Goal: Transaction & Acquisition: Purchase product/service

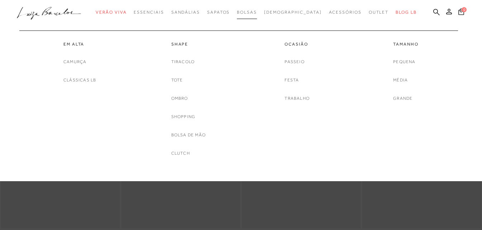
click at [257, 15] on link "Bolsas" at bounding box center [247, 12] width 20 height 13
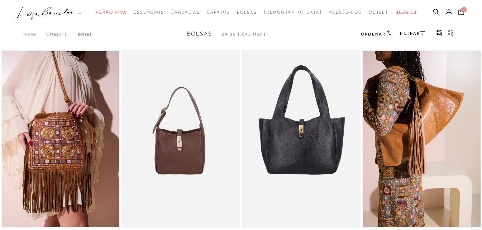
click at [405, 34] on link "FILTRAR" at bounding box center [412, 33] width 25 height 5
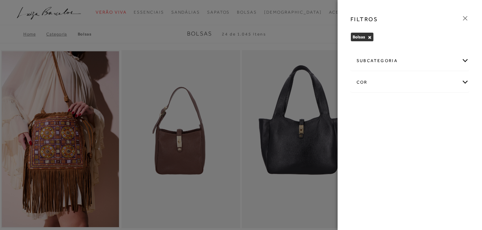
click at [383, 77] on div "subcategoria Em [GEOGRAPHIC_DATA] Ocasião Shape Tamanho cor -" at bounding box center [410, 77] width 131 height 56
click at [382, 84] on div "cor" at bounding box center [410, 82] width 118 height 19
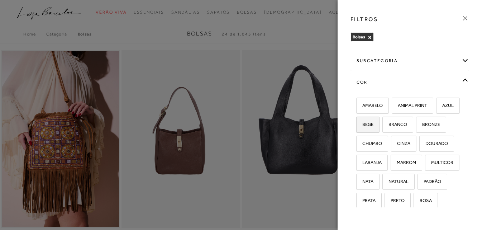
click at [374, 125] on span "BEGE" at bounding box center [365, 124] width 16 height 5
click at [363, 125] on input "BEGE" at bounding box center [358, 125] width 7 height 7
checkbox input "true"
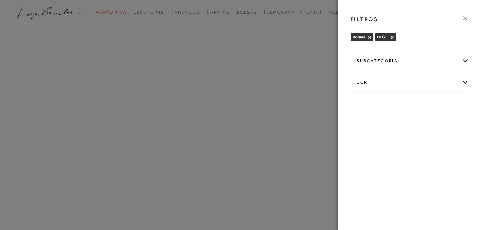
click at [403, 79] on div "cor" at bounding box center [410, 82] width 118 height 19
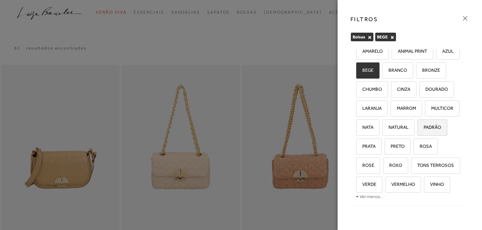
scroll to position [72, 0]
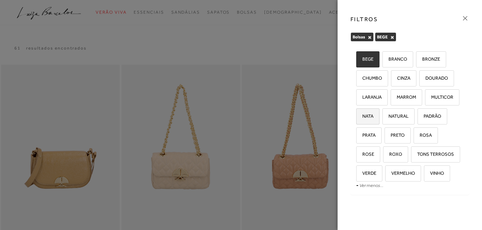
click at [374, 113] on span "NATA" at bounding box center [365, 115] width 16 height 5
click at [363, 114] on input "NATA" at bounding box center [358, 117] width 7 height 7
checkbox input "true"
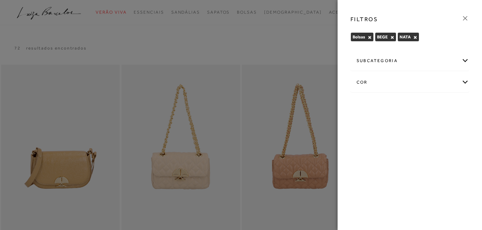
click at [399, 81] on div "cor" at bounding box center [410, 82] width 118 height 19
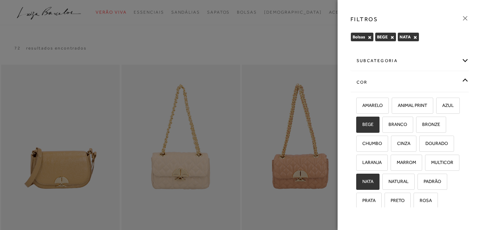
click at [462, 81] on div "cor" at bounding box center [410, 82] width 118 height 19
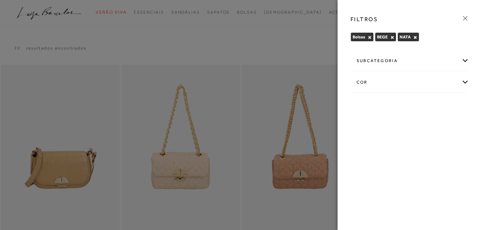
click at [296, 66] on div at bounding box center [241, 115] width 482 height 230
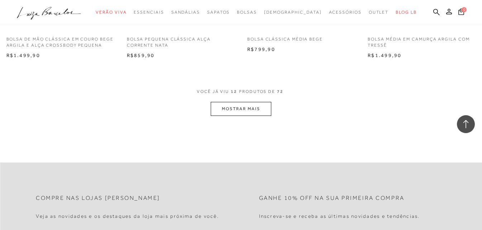
scroll to position [681, 0]
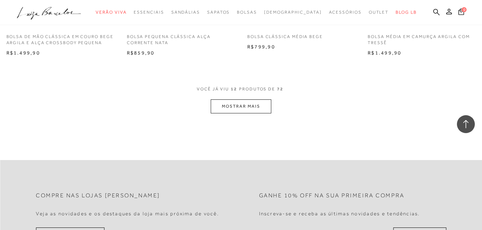
click at [259, 105] on button "MOSTRAR MAIS" at bounding box center [241, 106] width 60 height 14
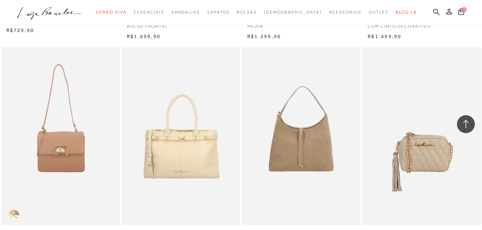
scroll to position [1327, 0]
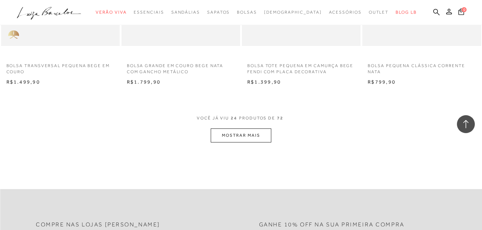
click at [271, 132] on div "VOCê JÁ VIU 24 PRODUTOS DE 72 MOSTRAR MAIS" at bounding box center [241, 128] width 482 height 27
click at [261, 133] on button "MOSTRAR MAIS" at bounding box center [241, 135] width 60 height 14
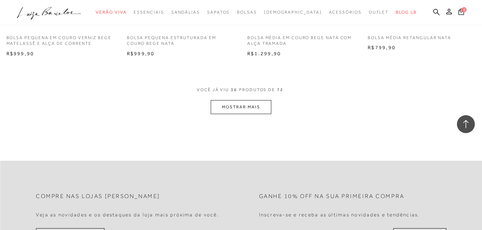
scroll to position [2044, 0]
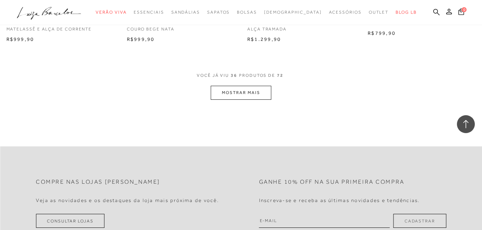
click at [247, 93] on button "MOSTRAR MAIS" at bounding box center [241, 93] width 60 height 14
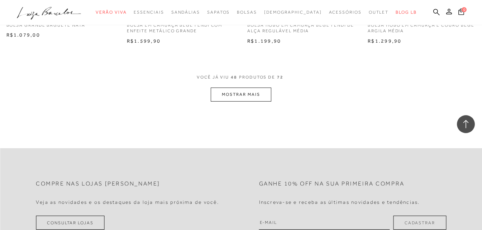
scroll to position [2725, 0]
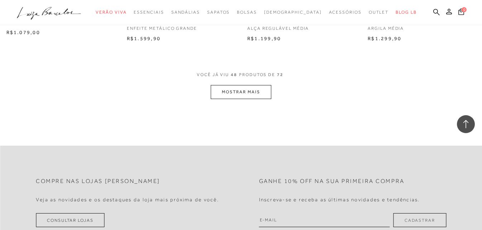
click at [244, 86] on button "MOSTRAR MAIS" at bounding box center [241, 92] width 60 height 14
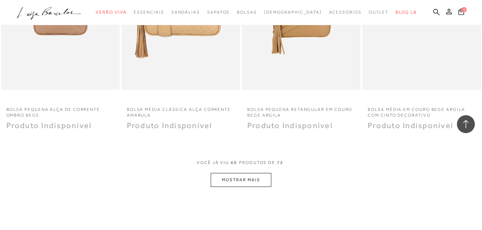
scroll to position [3299, 0]
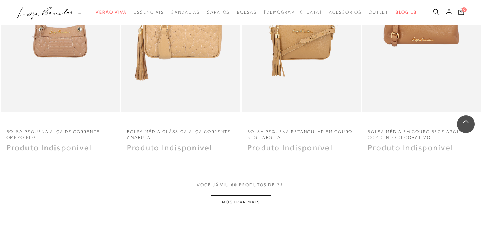
click at [242, 203] on button "MOSTRAR MAIS" at bounding box center [241, 202] width 60 height 14
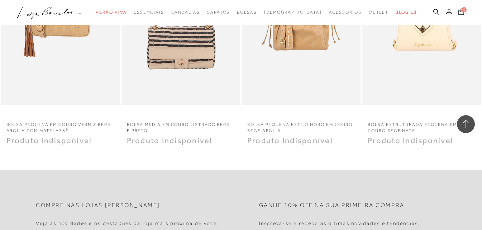
scroll to position [3980, 0]
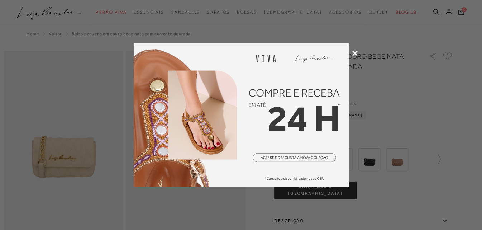
click at [352, 50] on div at bounding box center [241, 115] width 482 height 230
click at [354, 52] on icon at bounding box center [354, 53] width 5 height 5
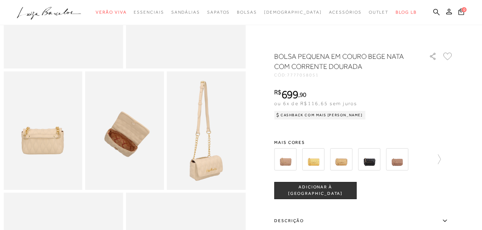
scroll to position [179, 0]
